Goal: Navigation & Orientation: Understand site structure

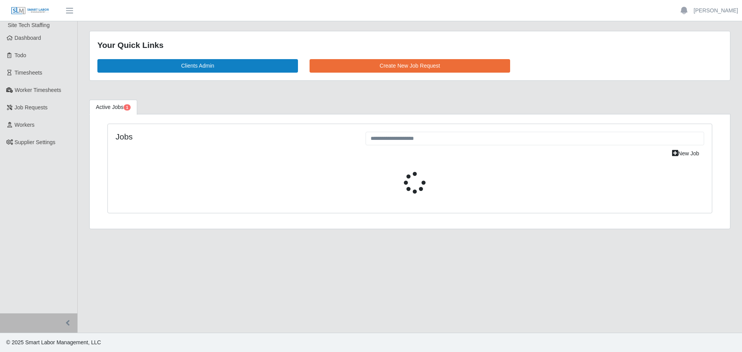
select select "****"
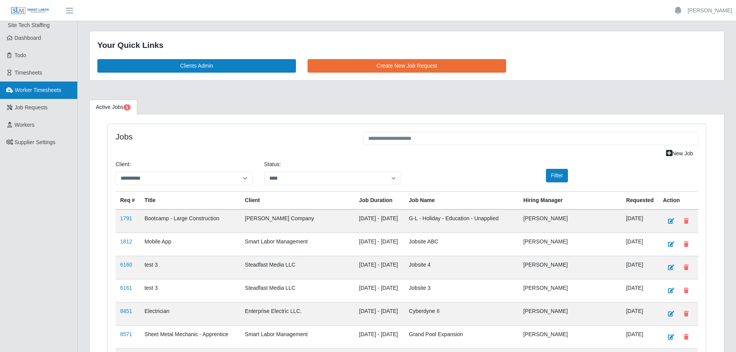
click at [38, 88] on span "Worker Timesheets" at bounding box center [38, 90] width 46 height 6
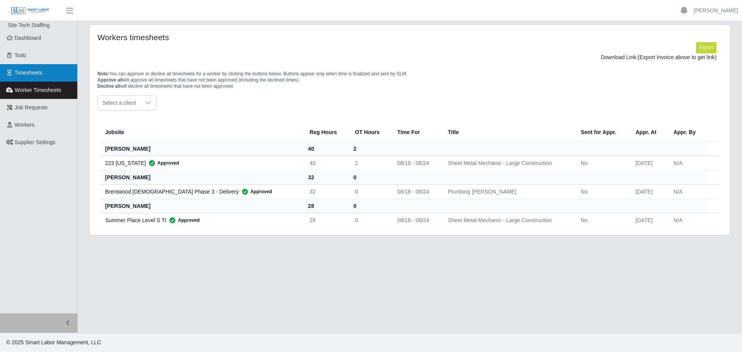
click at [31, 76] on span "Timesheets" at bounding box center [29, 73] width 28 height 6
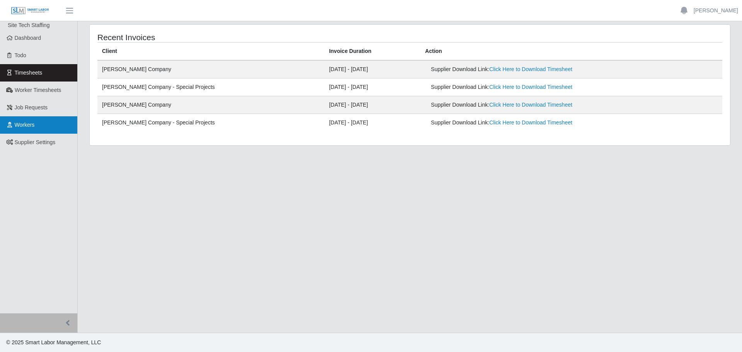
click at [34, 125] on span "Workers" at bounding box center [25, 125] width 20 height 6
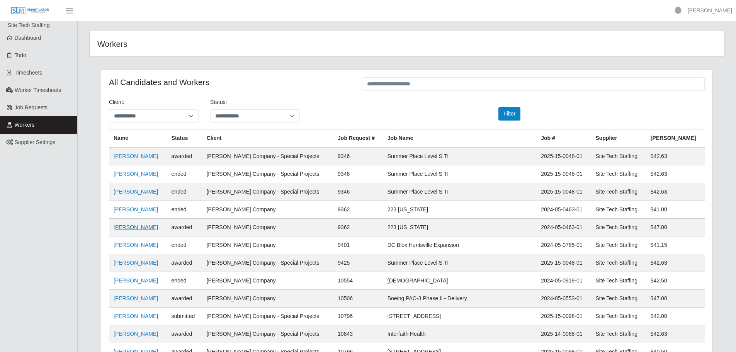
click at [136, 229] on link "Anthony Rollins" at bounding box center [136, 227] width 44 height 6
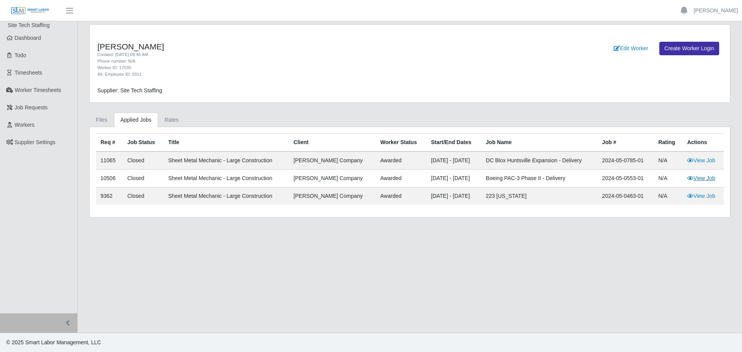
click at [709, 180] on link "View Job" at bounding box center [701, 178] width 28 height 6
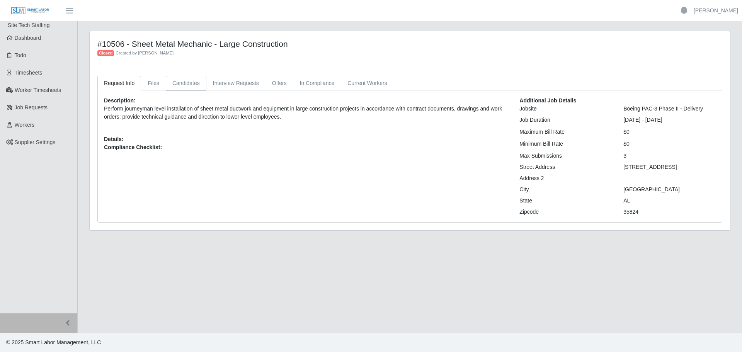
click at [182, 83] on link "Candidates" at bounding box center [186, 83] width 41 height 15
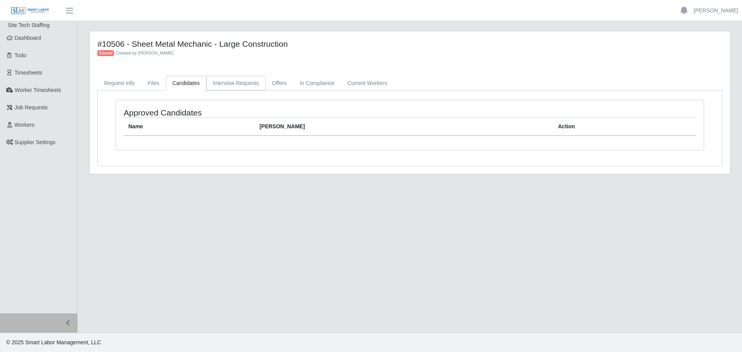
click at [216, 83] on link "Interview Requests" at bounding box center [235, 83] width 59 height 15
click at [307, 85] on link "In Compliance" at bounding box center [317, 83] width 48 height 15
click at [353, 83] on link "Current Workers" at bounding box center [367, 83] width 53 height 15
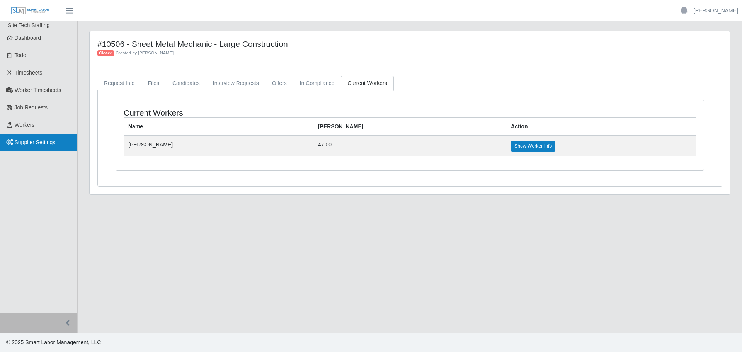
click at [35, 143] on span "Supplier Settings" at bounding box center [35, 142] width 41 height 6
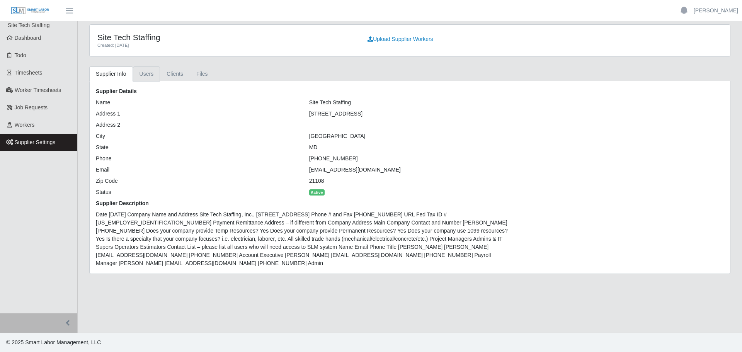
click at [144, 71] on link "Users" at bounding box center [146, 73] width 27 height 15
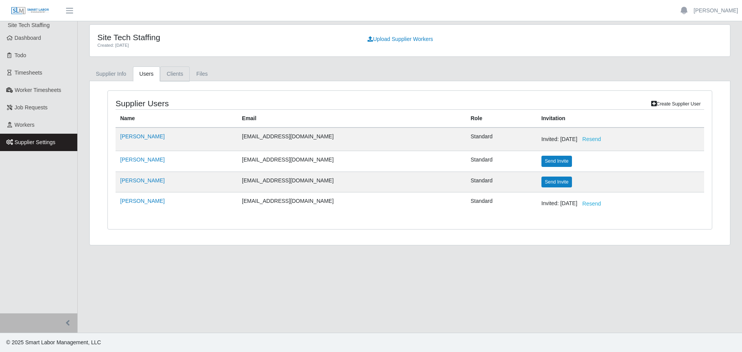
click at [178, 76] on link "Clients" at bounding box center [175, 73] width 30 height 15
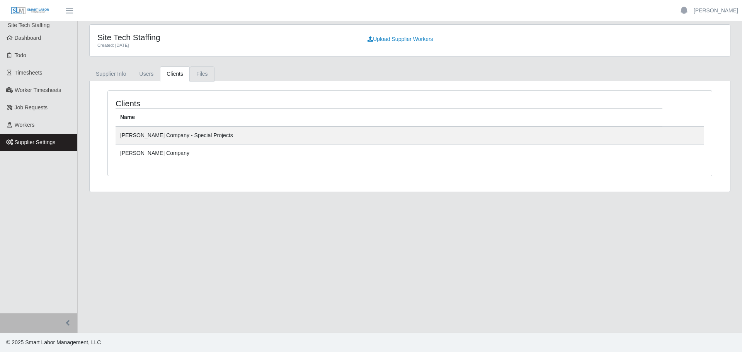
click at [201, 74] on link "Files" at bounding box center [202, 73] width 25 height 15
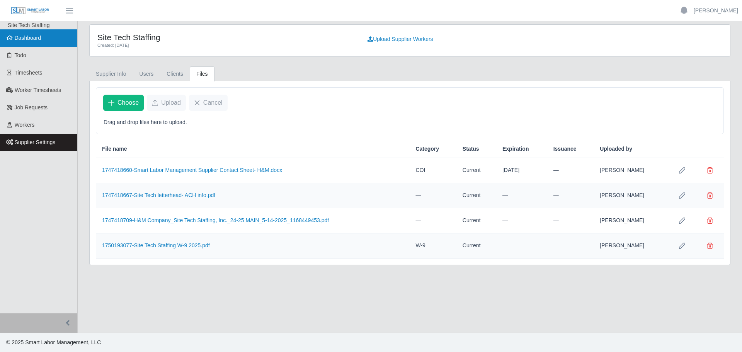
click at [40, 41] on span "Dashboard" at bounding box center [28, 38] width 27 height 6
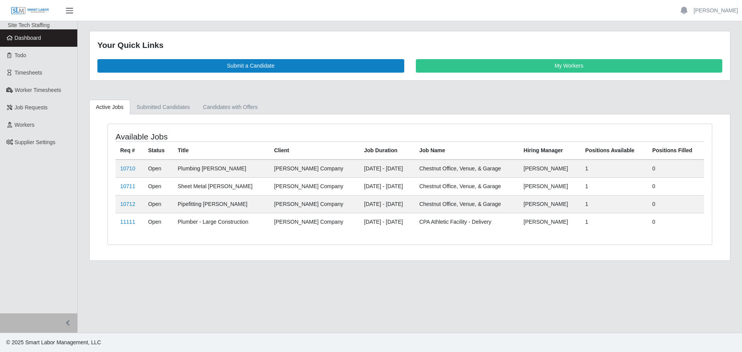
click at [70, 14] on span "button" at bounding box center [70, 10] width 10 height 9
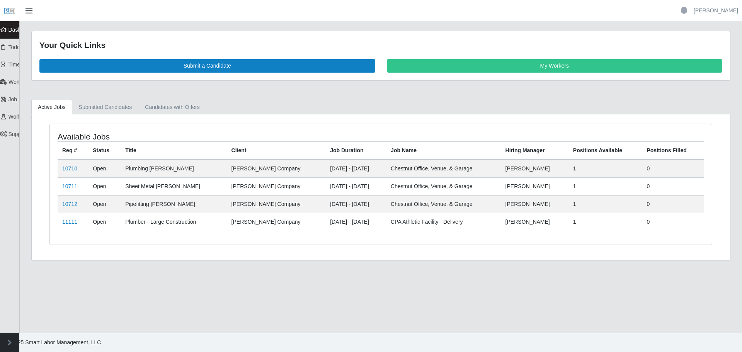
click at [34, 13] on span "button" at bounding box center [29, 10] width 10 height 9
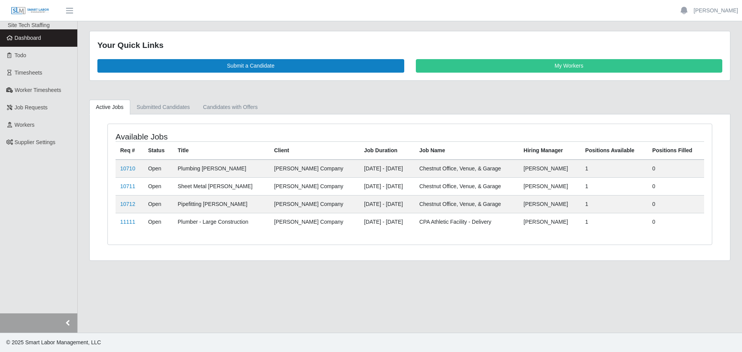
click at [61, 321] on button "button" at bounding box center [38, 322] width 77 height 19
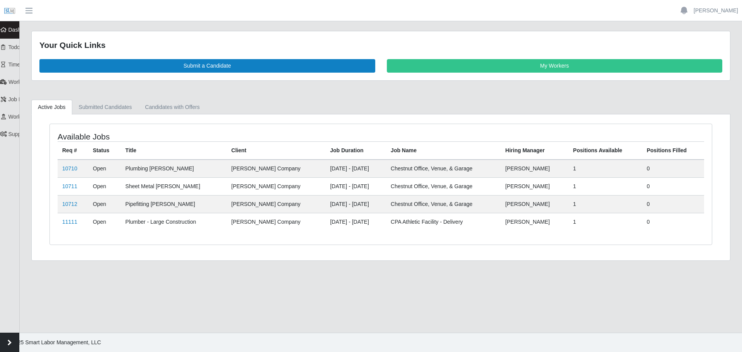
click at [12, 341] on button "button" at bounding box center [9, 342] width 19 height 19
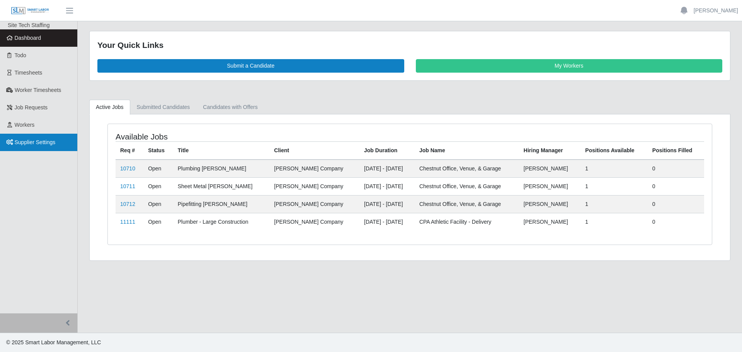
click at [27, 142] on span "Supplier Settings" at bounding box center [35, 142] width 41 height 6
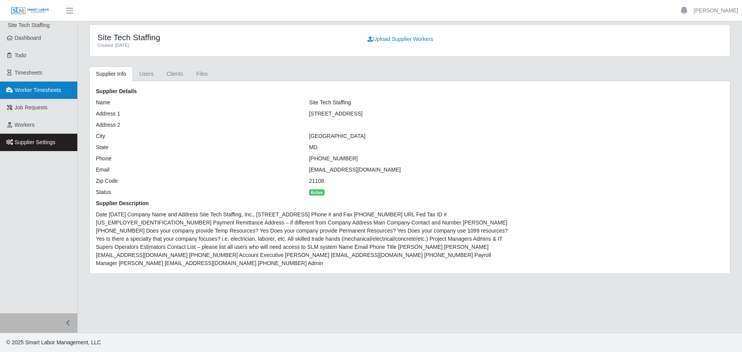
click at [29, 95] on link "Worker Timesheets" at bounding box center [38, 89] width 77 height 17
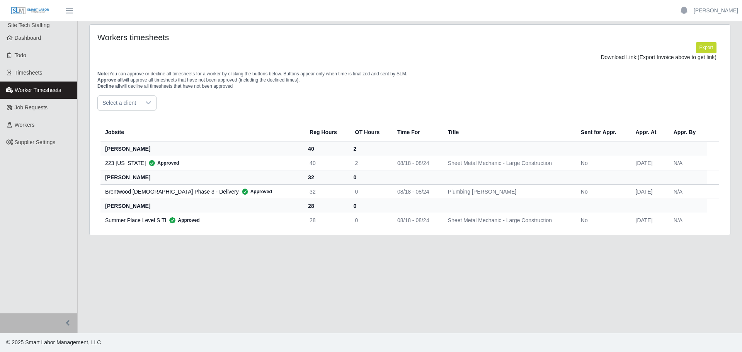
click at [148, 106] on icon at bounding box center [148, 103] width 6 height 6
click at [26, 78] on link "Timesheets" at bounding box center [38, 72] width 77 height 17
